Goal: Task Accomplishment & Management: Use online tool/utility

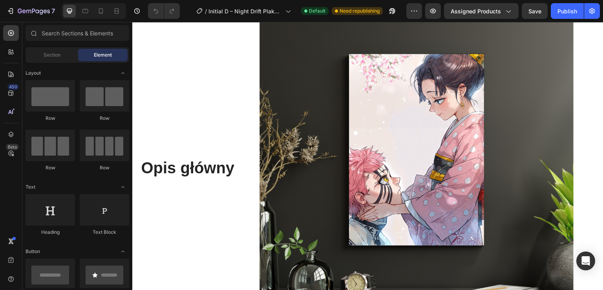
scroll to position [514, 0]
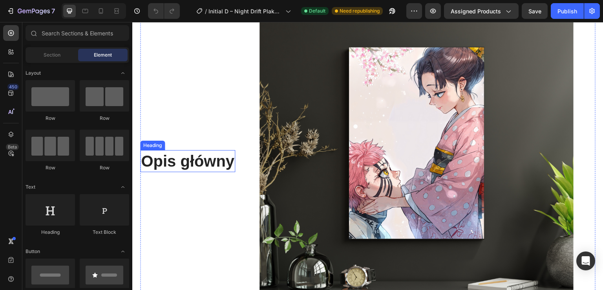
click at [191, 165] on h2 "Opis główny" at bounding box center [187, 161] width 95 height 22
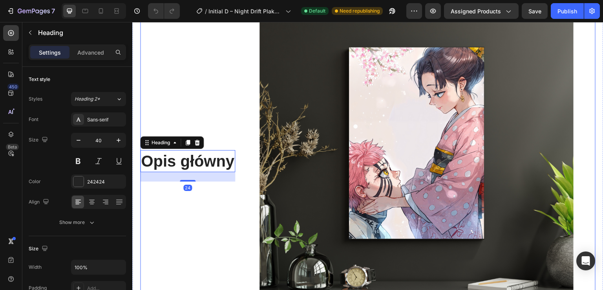
click at [178, 192] on div "Opis główny Heading 24 Text Block" at bounding box center [187, 166] width 95 height 314
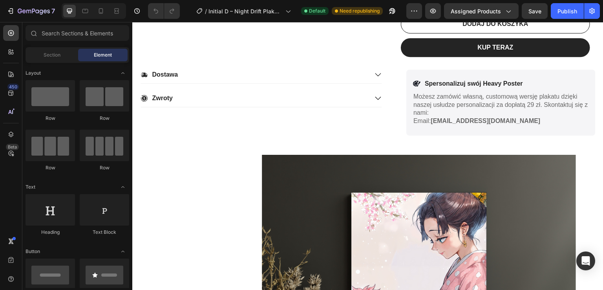
scroll to position [460, 0]
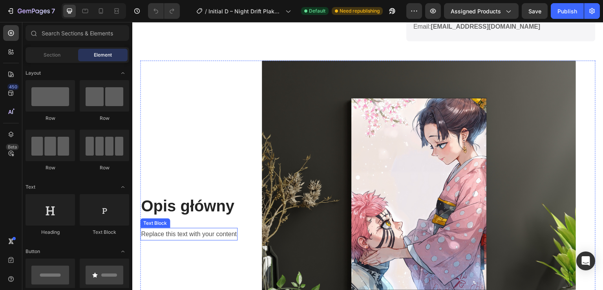
click at [221, 235] on div "Replace this text with your content" at bounding box center [188, 234] width 97 height 13
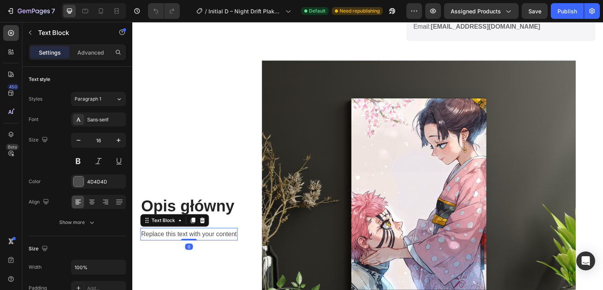
click at [221, 235] on div "Replace this text with your content" at bounding box center [188, 234] width 97 height 13
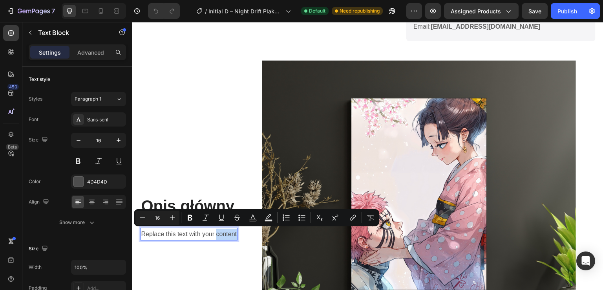
click at [221, 235] on p "Replace this text with your content" at bounding box center [189, 233] width 96 height 11
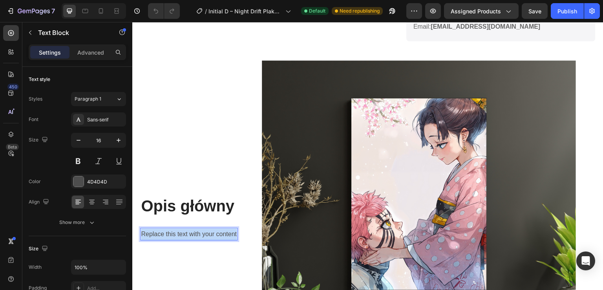
click at [221, 235] on p "Replace this text with your content" at bounding box center [189, 233] width 96 height 11
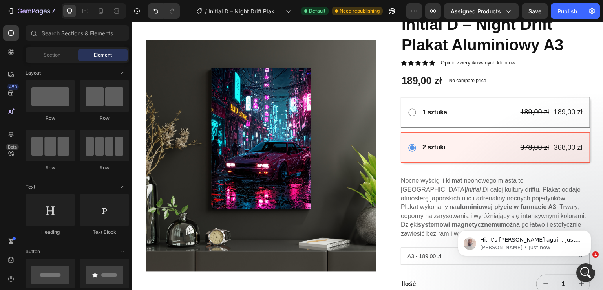
scroll to position [0, 0]
click at [586, 268] on icon "Open Intercom Messenger" at bounding box center [584, 271] width 13 height 13
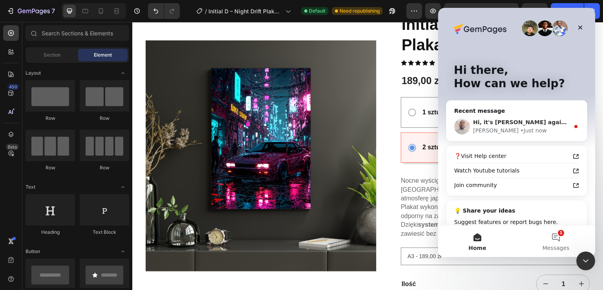
click at [534, 118] on div "Hi, it's Henry again. Just checking in to see if the solution I shared earlier …" at bounding box center [521, 122] width 97 height 8
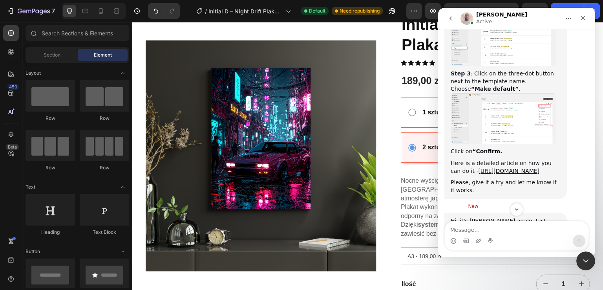
scroll to position [580, 0]
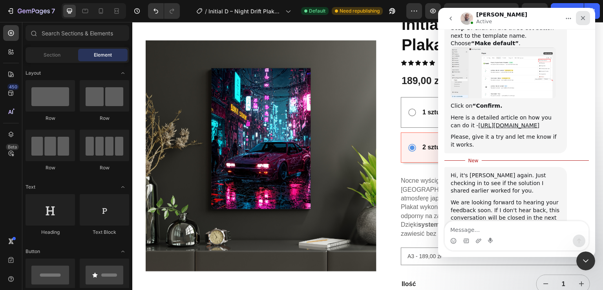
click at [582, 16] on icon "Close" at bounding box center [582, 18] width 6 height 6
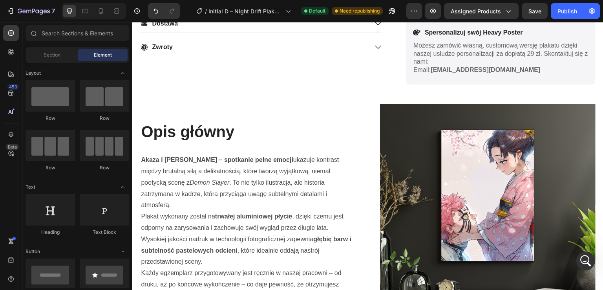
scroll to position [437, 0]
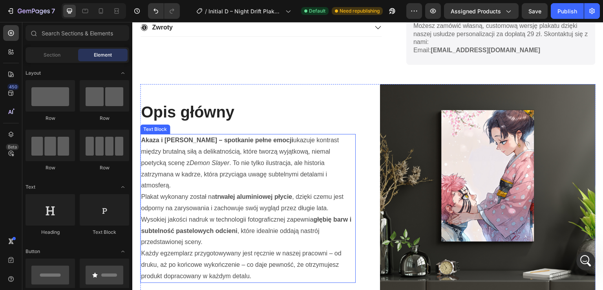
click at [250, 181] on p "Akaza i Shinobu – spotkanie pełne emocji ukazuje kontrast między brutalną siłą …" at bounding box center [248, 163] width 214 height 56
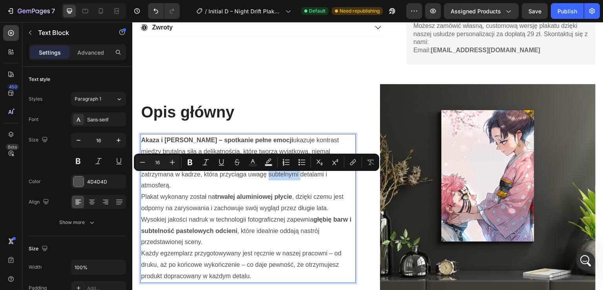
click at [250, 181] on p "Akaza i Shinobu – spotkanie pełne emocji ukazuje kontrast między brutalną siłą …" at bounding box center [248, 163] width 214 height 56
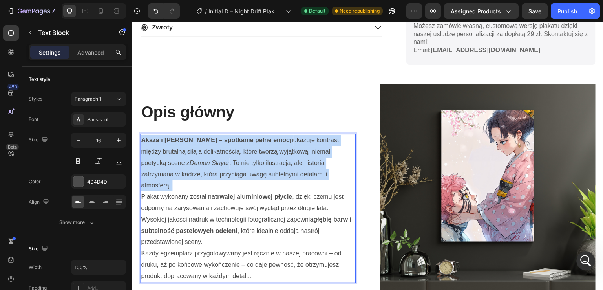
click at [250, 181] on p "Akaza i Shinobu – spotkanie pełne emocji ukazuje kontrast między brutalną siłą …" at bounding box center [248, 163] width 214 height 56
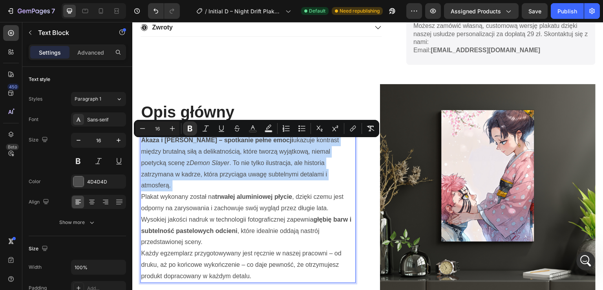
click at [250, 181] on p "Akaza i Shinobu – spotkanie pełne emocji ukazuje kontrast między brutalną siłą …" at bounding box center [248, 163] width 214 height 56
click at [146, 143] on strong "Akaza i Shinobu – spotkanie pełne emocji" at bounding box center [217, 140] width 152 height 7
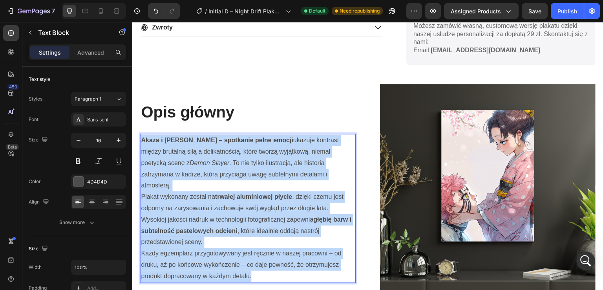
drag, startPoint x: 161, startPoint y: 172, endPoint x: 261, endPoint y: 266, distance: 137.4
click at [261, 266] on div "Akaza i Shinobu – spotkanie pełne emocji ukazuje kontrast między brutalną siłą …" at bounding box center [247, 208] width 215 height 148
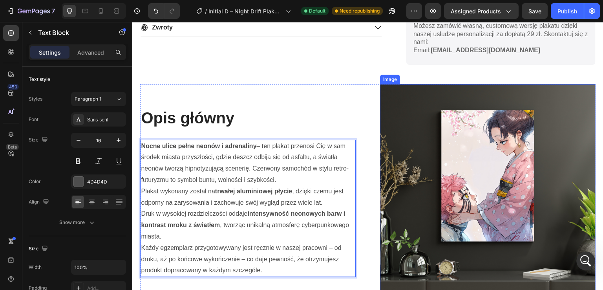
click at [477, 160] on img at bounding box center [487, 191] width 215 height 215
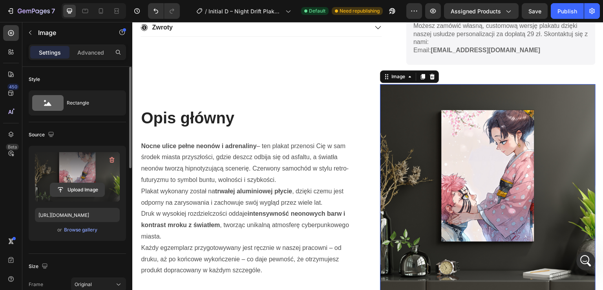
click at [87, 184] on input "file" at bounding box center [77, 189] width 54 height 13
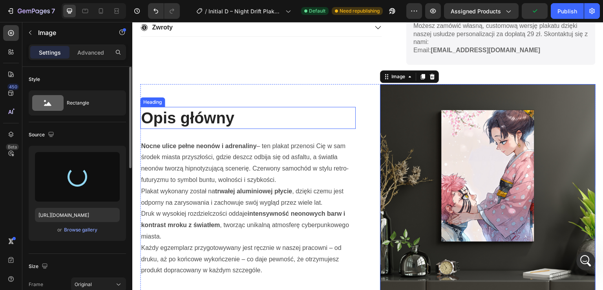
click at [205, 144] on strong "Nocne ulice pełne neonów i adrenaliny" at bounding box center [198, 145] width 115 height 7
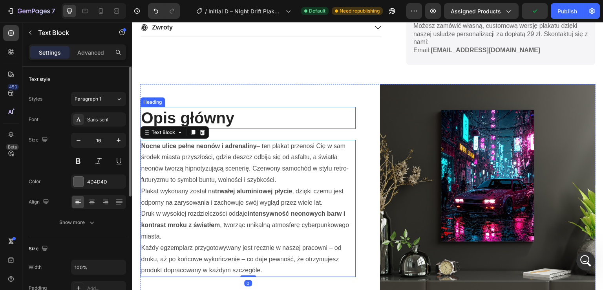
click at [215, 115] on h2 "Opis główny" at bounding box center [247, 118] width 215 height 22
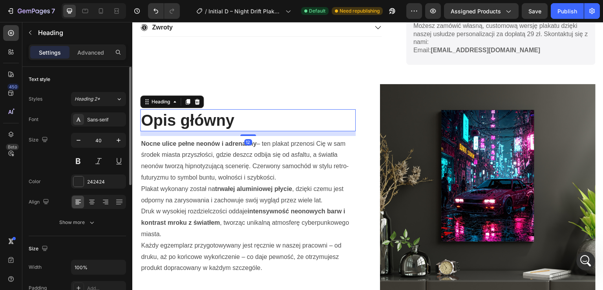
drag, startPoint x: 250, startPoint y: 135, endPoint x: 250, endPoint y: 130, distance: 4.8
click at [250, 131] on div "12" at bounding box center [247, 131] width 215 height 0
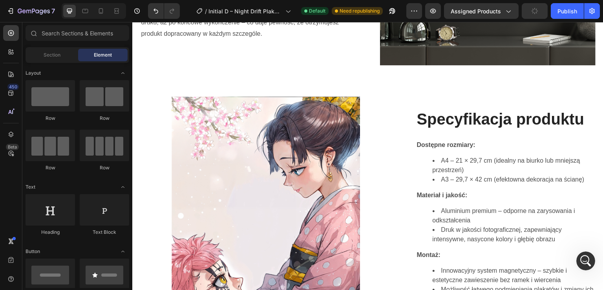
scroll to position [714, 0]
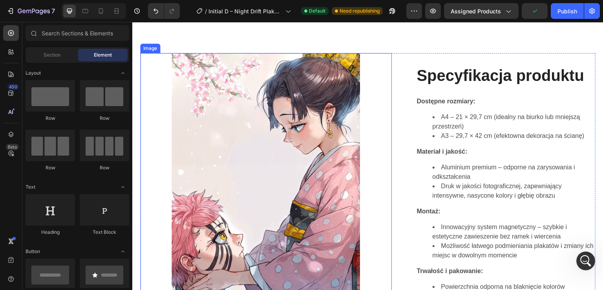
click at [306, 146] on img at bounding box center [265, 195] width 188 height 284
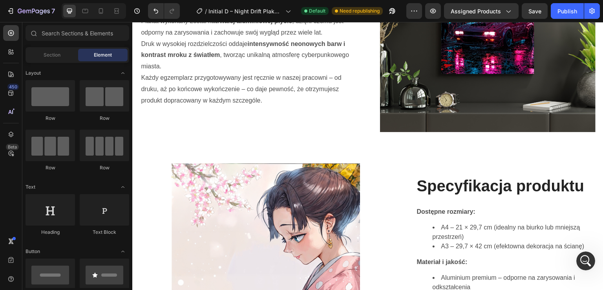
scroll to position [548, 0]
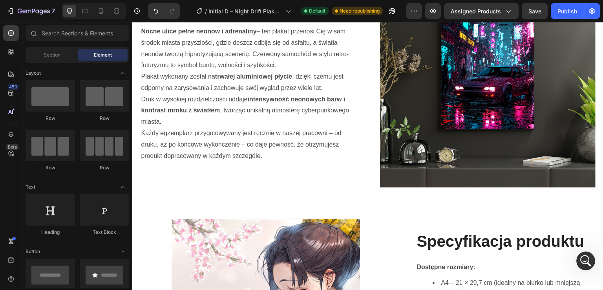
drag, startPoint x: 602, startPoint y: 148, endPoint x: 665, endPoint y: 23, distance: 139.7
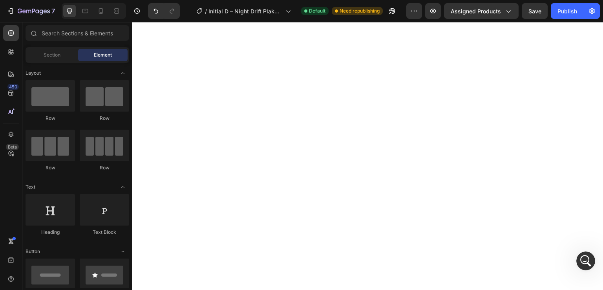
scroll to position [0, 0]
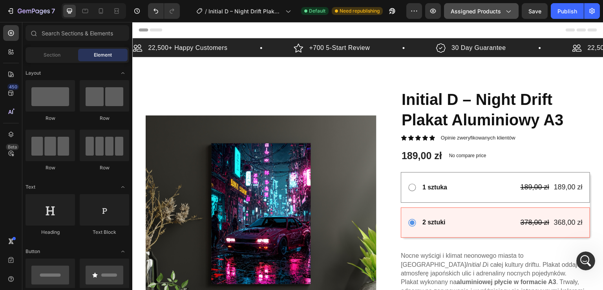
click at [488, 16] on button "Assigned Products" at bounding box center [481, 11] width 75 height 16
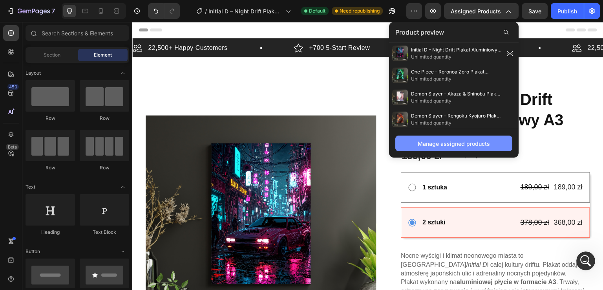
click at [446, 142] on div "Manage assigned products" at bounding box center [453, 143] width 72 height 8
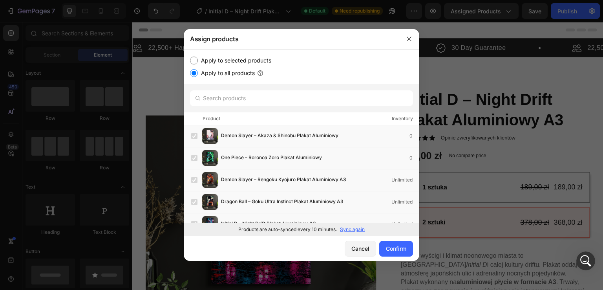
click at [232, 62] on label "Apply to selected products" at bounding box center [234, 60] width 73 height 9
click at [198, 62] on input "Apply to selected products" at bounding box center [194, 60] width 8 height 8
radio input "true"
click at [200, 159] on div "One Piece – Roronoa Zoro Plakat Aluminiowy 0" at bounding box center [305, 158] width 228 height 16
click at [195, 142] on div "Demon Slayer – Akaza & Shinobu Plakat Aluminiowy 0" at bounding box center [305, 136] width 228 height 16
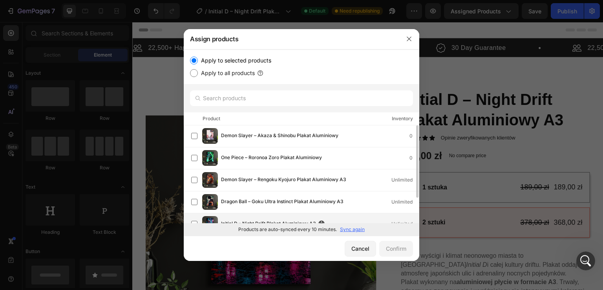
click at [240, 219] on span "Initial D – Night Drift Plakat Aluminiowy A3" at bounding box center [268, 223] width 95 height 9
drag, startPoint x: 417, startPoint y: 151, endPoint x: 414, endPoint y: 190, distance: 39.0
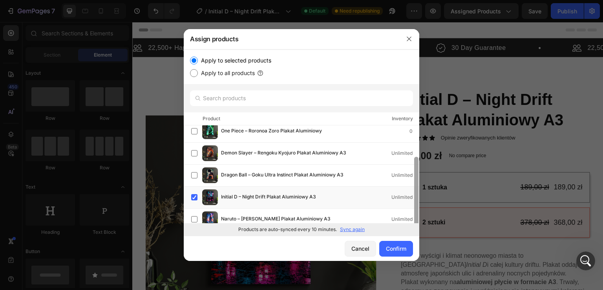
scroll to position [34, 0]
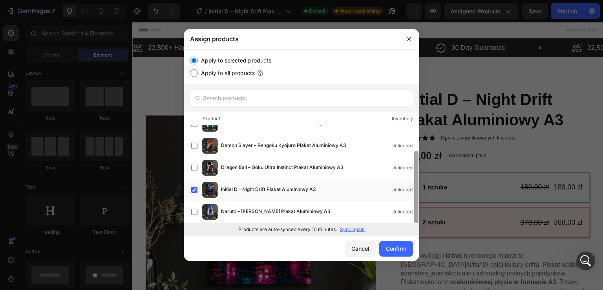
drag, startPoint x: 414, startPoint y: 170, endPoint x: 415, endPoint y: 206, distance: 35.7
click at [415, 206] on div at bounding box center [416, 187] width 4 height 72
click at [398, 245] on div "Confirm" at bounding box center [396, 248] width 20 height 8
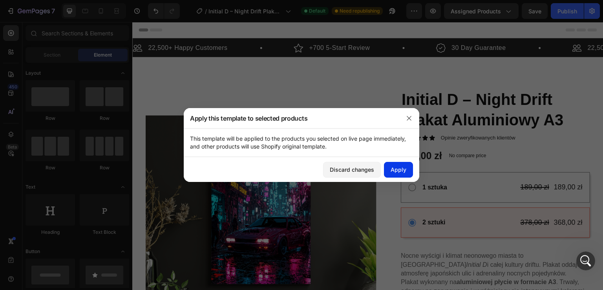
click at [400, 170] on div "Apply" at bounding box center [398, 169] width 16 height 8
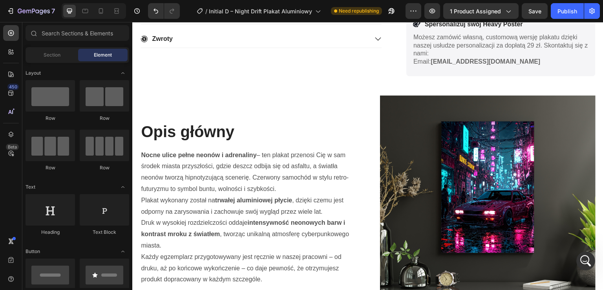
scroll to position [407, 0]
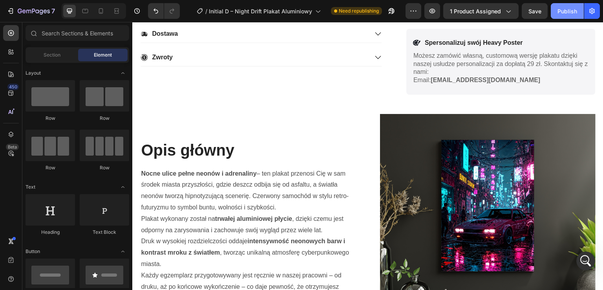
click at [578, 15] on button "Publish" at bounding box center [566, 11] width 33 height 16
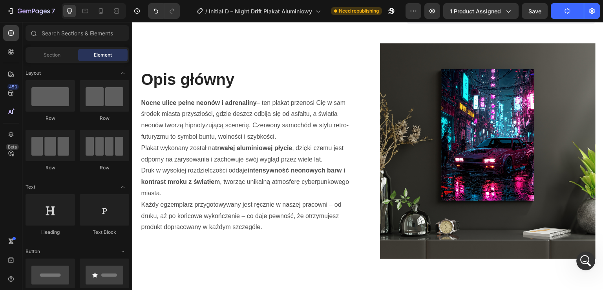
scroll to position [482, 0]
